Goal: Use online tool/utility: Utilize a website feature to perform a specific function

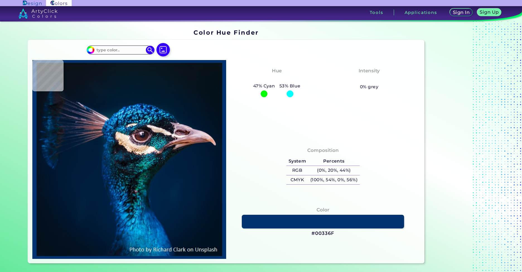
type input "#021019"
type input "#04111a"
type input "#04111A"
type input "#07111a"
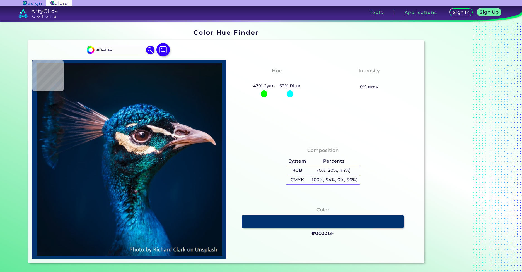
type input "#07111A"
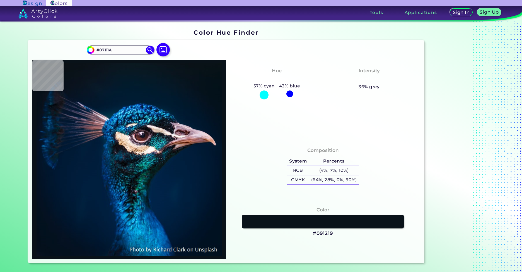
type input "#091219"
type input "#091217"
type input "#0a1117"
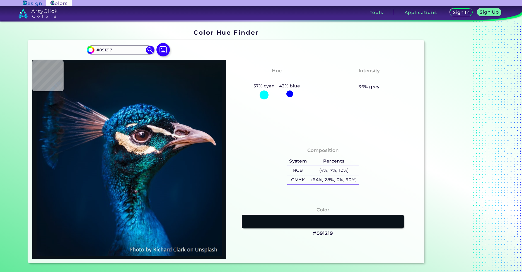
type input "#0A1117"
type input "#0b141b"
type input "#0B141B"
type input "#08141d"
type input "#08141D"
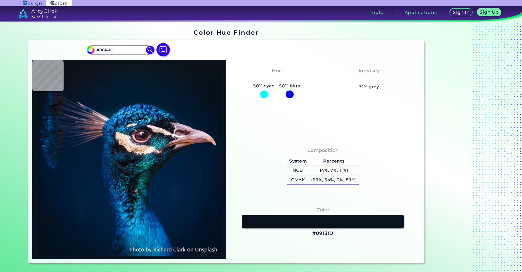
type input "#09131d"
type input "#09131D"
type input "#041119"
type input "#05121b"
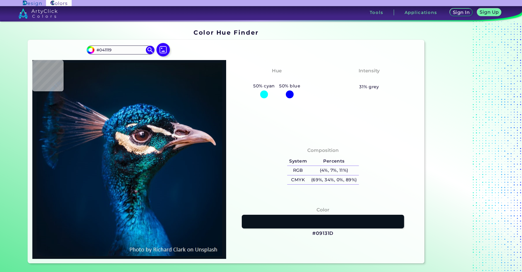
type input "#05121B"
type input "#051723"
type input "#051826"
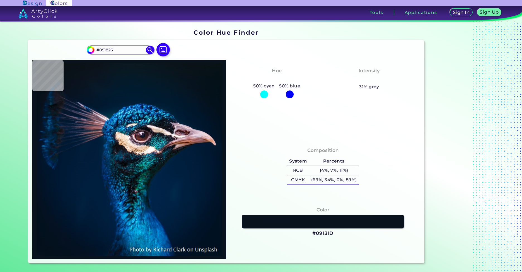
type input "#031a2a"
type input "#031A2A"
type input "#011b2c"
type input "#011B2C"
type input "#011a2e"
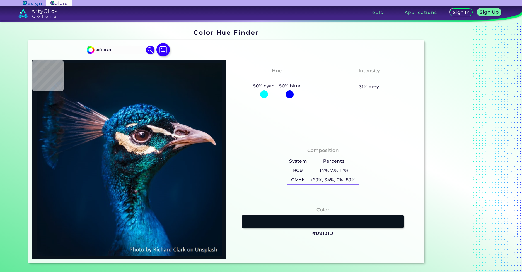
type input "#011A2E"
type input "#001b2e"
type input "#001B2E"
type input "#001b30"
type input "#001B30"
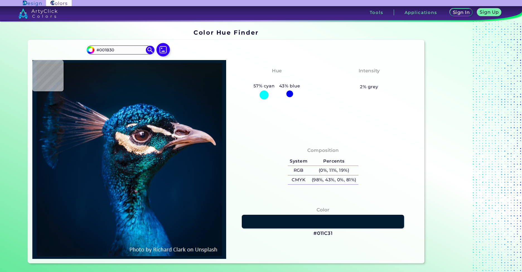
type input "#011c31"
type input "#011C31"
type input "#001c31"
type input "#001C31"
type input "#001b30"
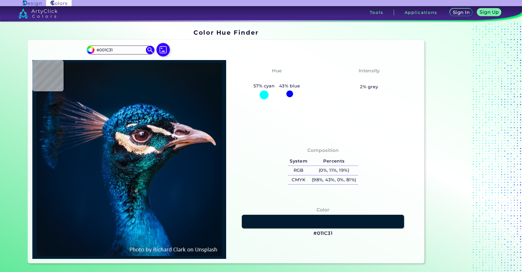
type input "#001B30"
type input "#001b2e"
type input "#001B2E"
type input "#06121b"
type input "#06121B"
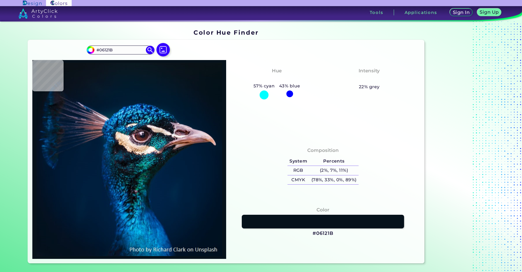
type input "#011425"
type input "#a596a0"
type input "#A596A0"
type input "#ede7e2"
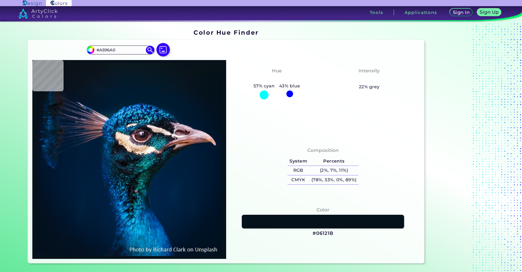
type input "#EDE7E2"
type input "#745260"
type input "#715669"
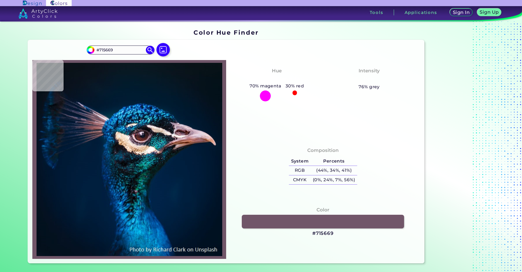
type input "#785563"
type input "#764e59"
type input "#764E59"
type input "#e8e0eb"
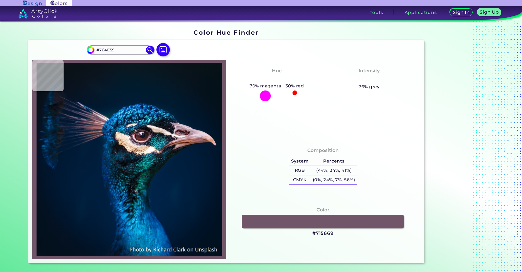
type input "#E8E0EB"
type input "#e5c9d5"
type input "#E5C9D5"
type input "#213e5a"
type input "#213E5A"
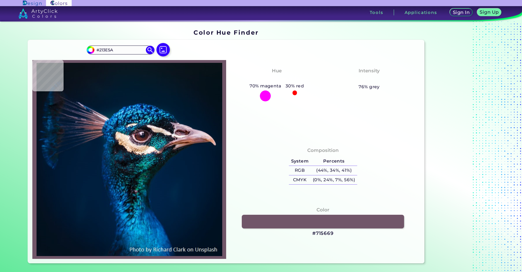
type input "#067ac9"
type input "#067AC9"
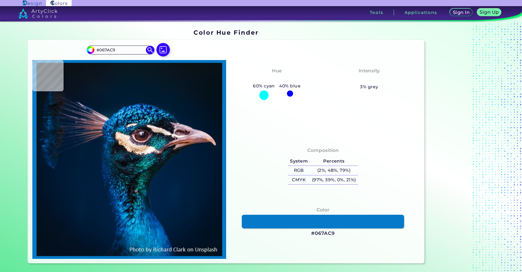
type input "#2ea2e2"
type input "#2EA2E2"
type input "#0a7bc1"
type input "#0A7BC1"
type input "#0d92d5"
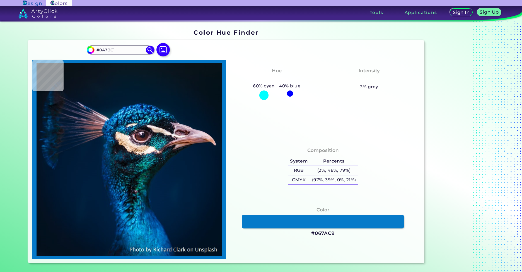
type input "#0D92D5"
type input "#0279d2"
type input "#0279D2"
type input "#003349"
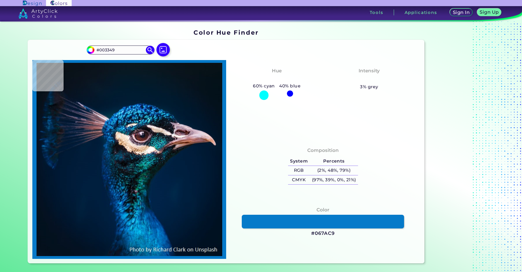
type input "#02273e"
type input "#02273E"
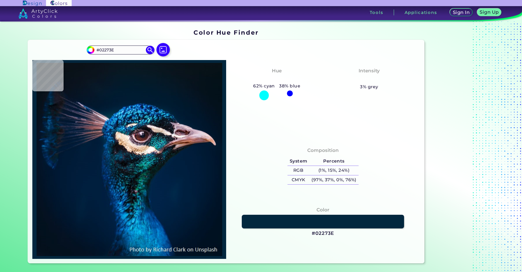
type input "#001931"
type input "#02172d"
type input "#02172D"
type input "#051427"
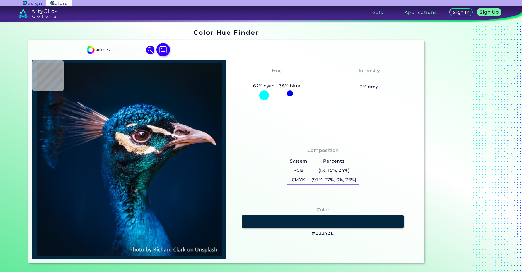
type input "#051427"
type input "#071424"
type input "#071321"
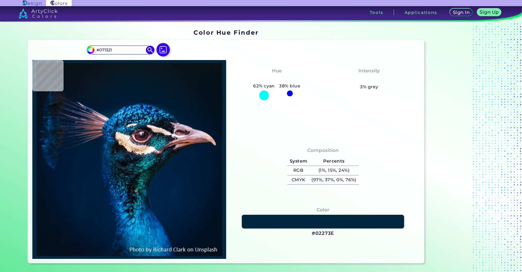
type input "#0a121f"
type input "#0A121F"
type input "#0a121d"
type input "#0A121D"
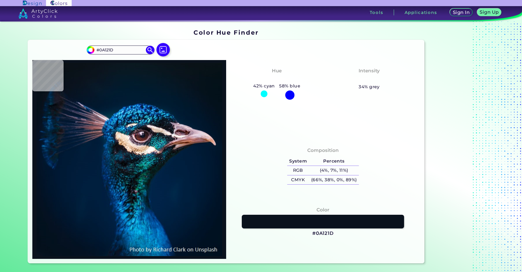
type input "#0b131e"
type input "#0B131E"
type input "#0a1622"
type input "#0A1622"
type input "#071925"
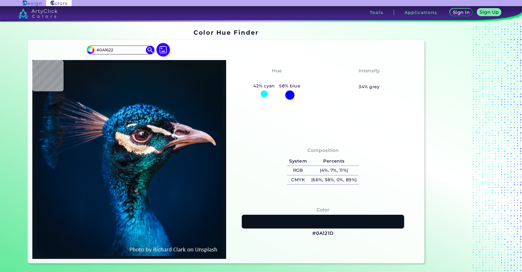
type input "#071925"
type input "#081a26"
type input "#081A26"
type input "#061927"
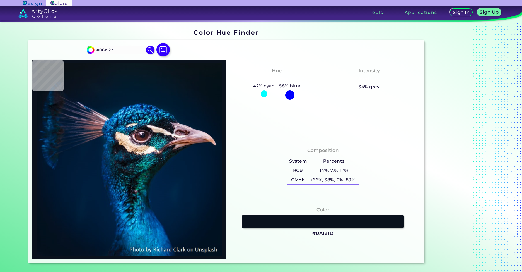
type input "#041927"
type input "#041a27"
type input "#041A27"
type input "#041928"
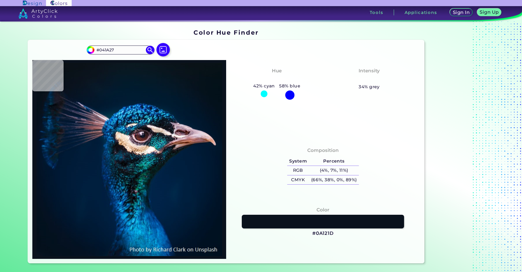
type input "#041928"
type input "#03192a"
type input "#03192A"
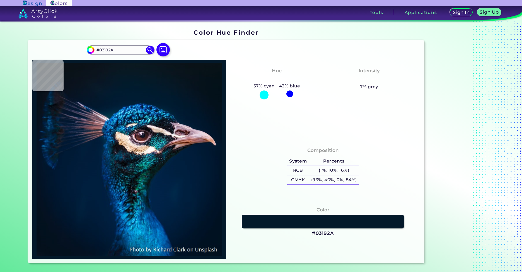
type input "#021c2d"
type input "#021C2D"
type input "#001b2e"
type input "#001B2E"
type input "#011c2f"
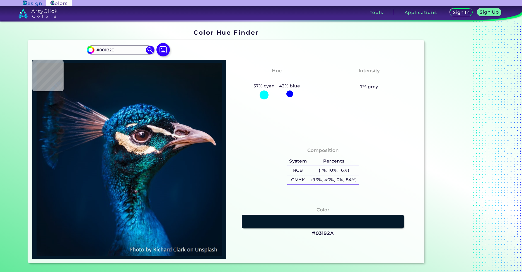
type input "#011C2F"
type input "#001b30"
type input "#001B30"
type input "#001b2f"
type input "#001B2F"
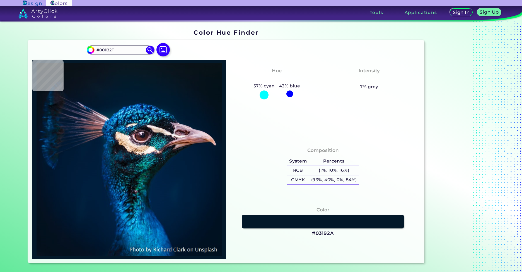
type input "#001b2e"
type input "#001B2E"
click at [148, 91] on img at bounding box center [129, 159] width 188 height 193
click at [142, 150] on img at bounding box center [129, 159] width 188 height 193
type input "#e4c2a3"
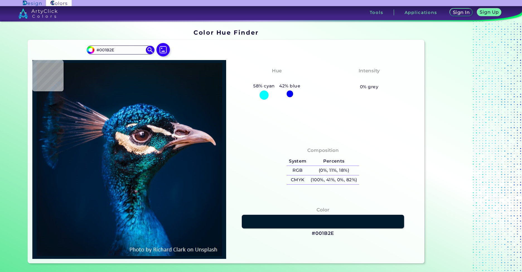
type input "#E4C2A3"
type input "#d8bb9f"
type input "#D8BB9F"
type input "#cbbba7"
type input "#CBBBA7"
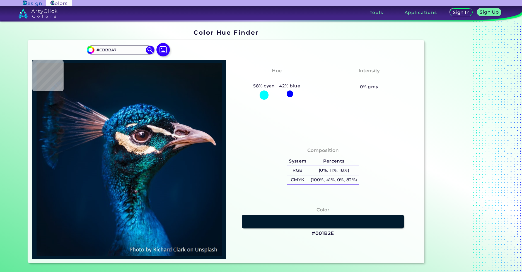
type input "#fcfaef"
type input "#FCFAEF"
type input "#f8f8f1"
type input "#F8F8F1"
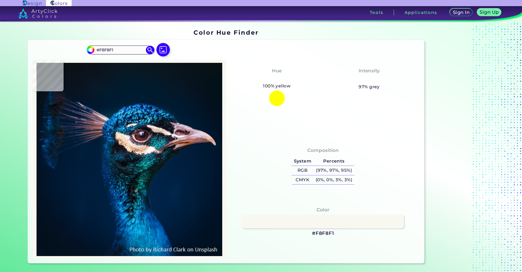
type input "#fef7eb"
type input "#FEF7EB"
type input "#efceab"
type input "#EFCEAB"
type input "#b18e6e"
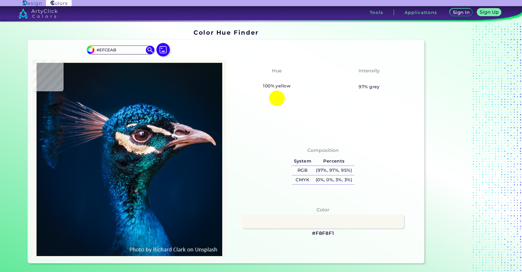
type input "#B18E6E"
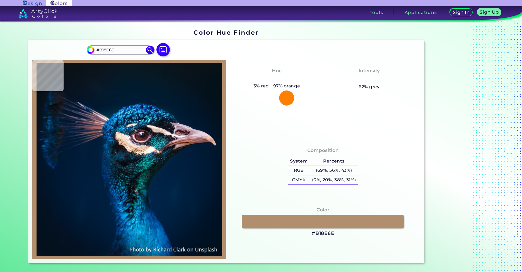
type input "#be9c79"
type input "#BE9C79"
type input "#edc9a3"
type input "#EDC9A3"
type input "#ebc6a0"
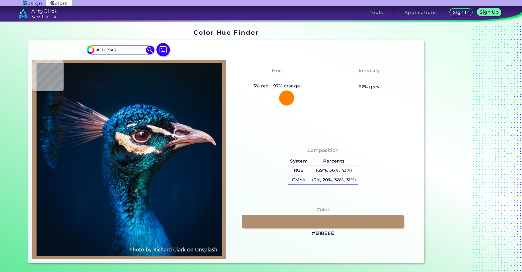
type input "#EBC6A0"
type input "#eccca8"
type input "#ECCCA8"
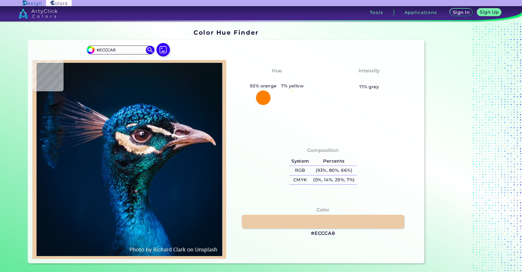
type input "#e8caa7"
type input "#E8CAA7"
type input "#fbf0e2"
type input "#FBF0E2"
type input "#faf1e6"
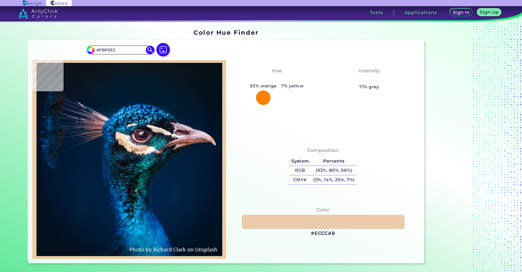
type input "#FAF1E6"
type input "#faf3ec"
type input "#FAF3EC"
type input "#faf5ef"
type input "#FAF5EF"
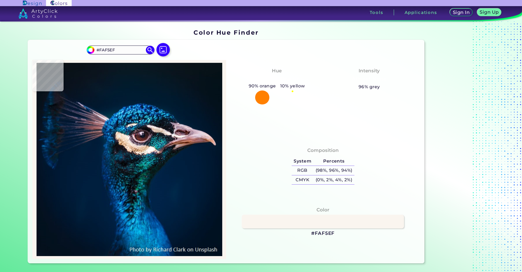
type input "#fdf8f5"
type input "#FDF8F5"
type input "#fffdfb"
type input "#FFFDFB"
type input "#fffefc"
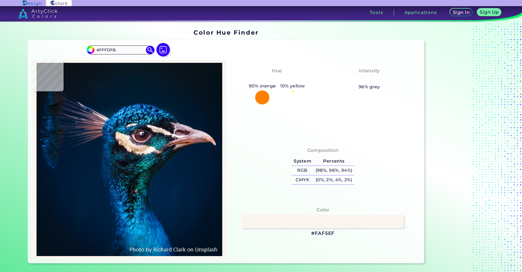
type input "#FFFEFC"
type input "#fefefc"
type input "#FEFEFC"
type input "#fdfcfb"
type input "#FDFCFB"
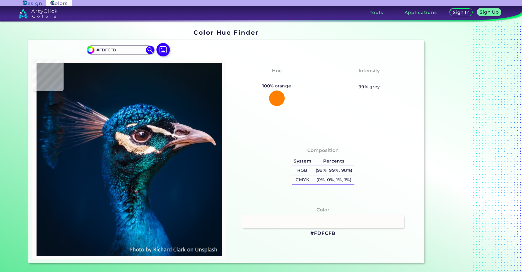
type input "#fcfcfc"
type input "#FCFCFC"
type input "#fbf9fb"
type input "#FBF9FB"
type input "#fdfcfd"
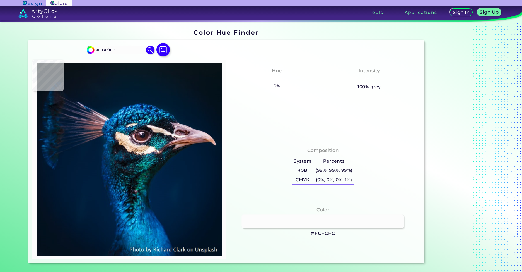
type input "#FDFCFD"
type input "#fdfdfd"
type input "#FDFDFD"
type input "#fcfdfb"
type input "#FCFDFB"
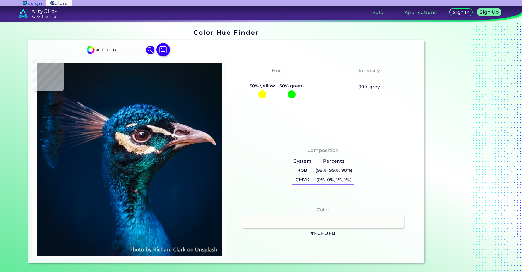
type input "#fcfefb"
type input "#FCFEFB"
type input "#fdfefc"
type input "#FDFEFC"
type input "#fcfefb"
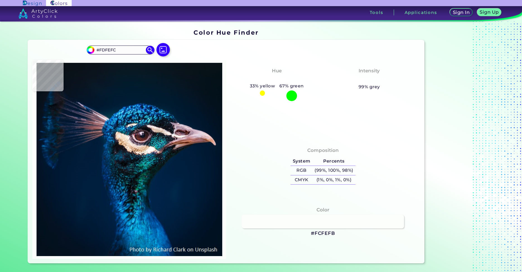
type input "#FCFEFB"
type input "#fdfdfb"
type input "#FDFDFB"
type input "#fdfdfd"
type input "#FDFDFD"
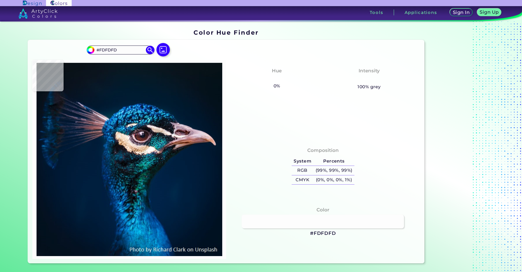
type input "#fffefe"
type input "#FFFEFE"
type input "#fcfcfa"
type input "#FCFCFA"
type input "#fefdfb"
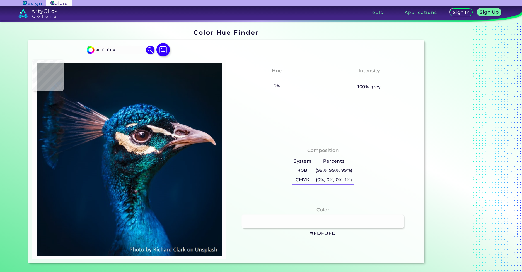
type input "#FEFDFB"
type input "#fefdfc"
type input "#FEFDFC"
type input "#fffdfb"
type input "#FFFDFB"
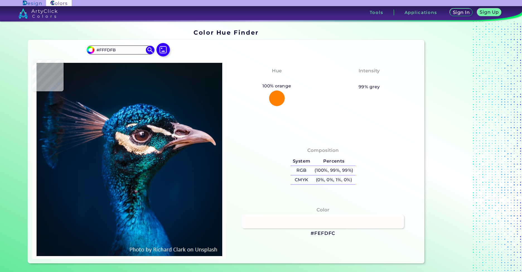
type input "#fefcfb"
type input "#FEFCFB"
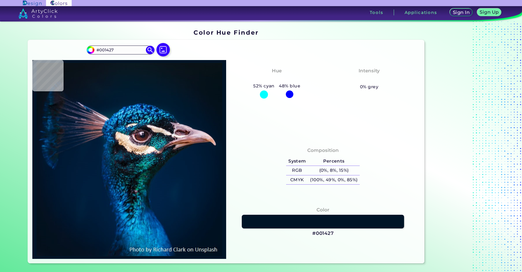
scroll to position [112, 0]
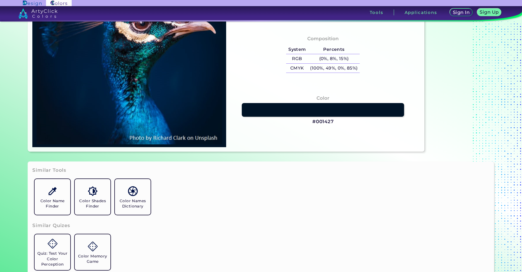
click at [252, 225] on div "Similar Tools Color Name Finder Color Shades Finder Color Names Dictionary Simi…" at bounding box center [261, 218] width 466 height 115
click at [99, 211] on link "Color Shades Finder" at bounding box center [93, 197] width 40 height 40
